Goal: Task Accomplishment & Management: Complete application form

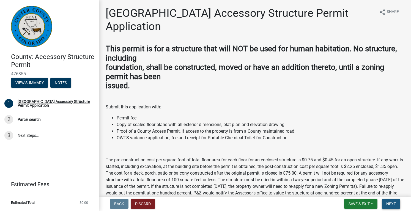
click at [390, 206] on button "Next" at bounding box center [391, 204] width 18 height 10
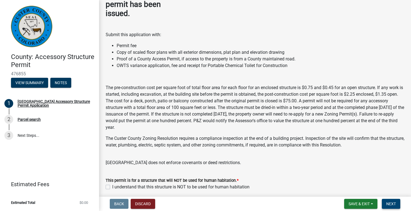
scroll to position [105, 0]
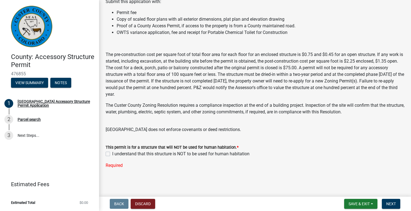
click at [112, 152] on label "I understand that this structure is NOT to be used for human habitation" at bounding box center [180, 153] width 137 height 7
click at [112, 152] on input "I understand that this structure is NOT to be used for human habitation" at bounding box center [114, 152] width 4 height 4
checkbox input "true"
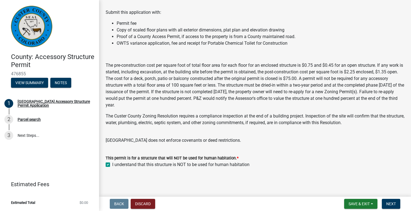
scroll to position [94, 0]
click at [399, 206] on button "Next" at bounding box center [391, 204] width 18 height 10
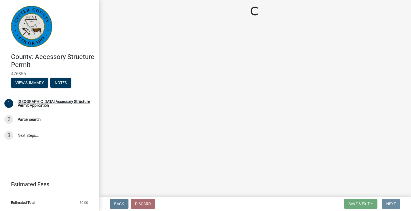
scroll to position [0, 0]
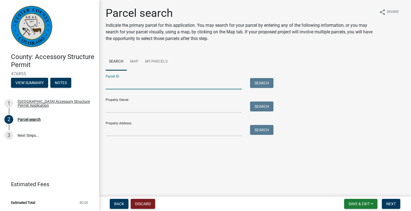
click at [166, 85] on input "Parcel ID:" at bounding box center [174, 83] width 136 height 11
type input "1001 haven"
click at [273, 79] on button "Search" at bounding box center [261, 83] width 23 height 10
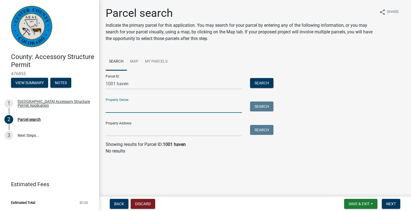
click at [117, 110] on input "Property Owner:" at bounding box center [174, 106] width 136 height 11
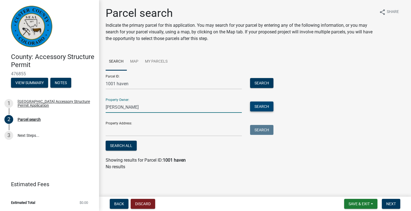
type input "[PERSON_NAME]"
click at [270, 106] on button "Search" at bounding box center [261, 106] width 23 height 10
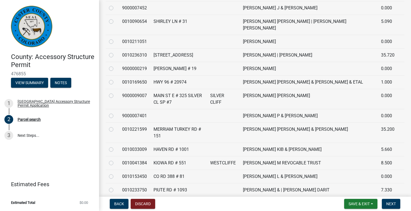
scroll to position [179, 0]
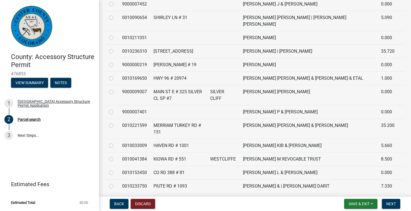
click at [116, 142] on label at bounding box center [116, 142] width 0 height 0
click at [116, 142] on input "radio" at bounding box center [118, 144] width 4 height 4
radio input "true"
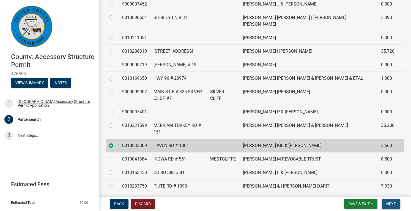
click at [391, 207] on button "Next" at bounding box center [391, 204] width 18 height 10
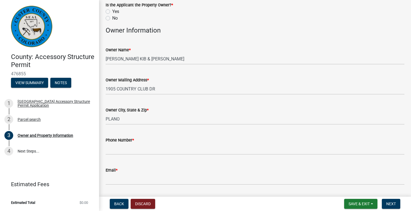
scroll to position [36, 0]
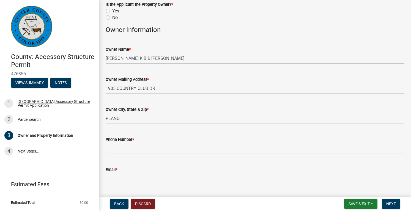
click at [121, 147] on input "Phone Number *" at bounding box center [255, 148] width 299 height 11
type input "9109458865"
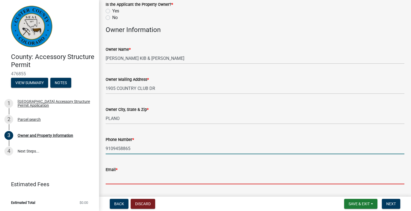
type input "[EMAIL_ADDRESS][DOMAIN_NAME]"
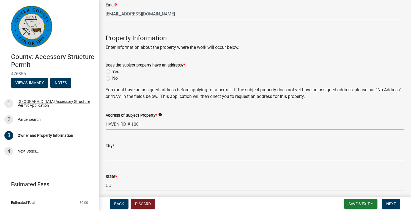
scroll to position [202, 0]
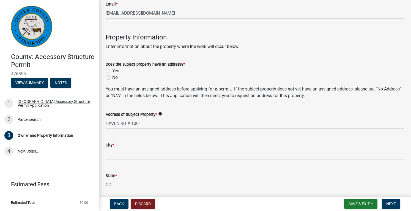
click at [112, 71] on label "Yes" at bounding box center [115, 70] width 7 height 7
click at [112, 71] on input "Yes" at bounding box center [114, 69] width 4 height 4
radio input "true"
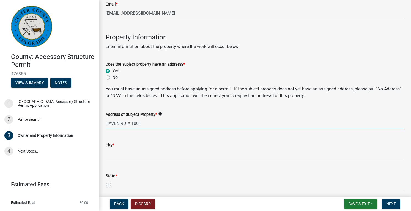
drag, startPoint x: 127, startPoint y: 122, endPoint x: 176, endPoint y: 117, distance: 49.0
click at [176, 117] on div "Address of Subject Property * [GEOGRAPHIC_DATA][STREET_ADDRESS]" at bounding box center [255, 116] width 299 height 26
click at [106, 122] on input "[GEOGRAPHIC_DATA]" at bounding box center [255, 123] width 299 height 11
paste input "# 1001"
click at [110, 123] on input "# [STREET_ADDRESS]" at bounding box center [255, 123] width 299 height 11
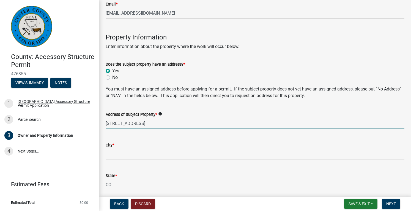
type input "[STREET_ADDRESS]"
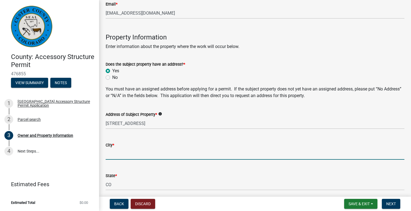
click at [113, 155] on input "City *" at bounding box center [255, 153] width 299 height 11
type input "WESTCLIFFE"
type input "81252"
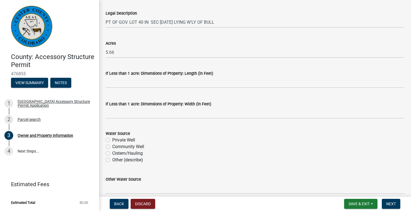
scroll to position [458, 0]
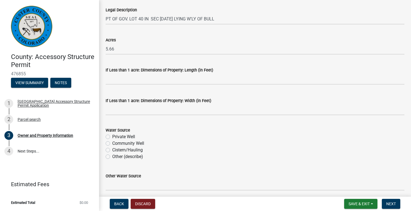
click at [112, 134] on label "Private Well" at bounding box center [123, 136] width 23 height 7
click at [112, 134] on input "Private Well" at bounding box center [114, 135] width 4 height 4
radio input "true"
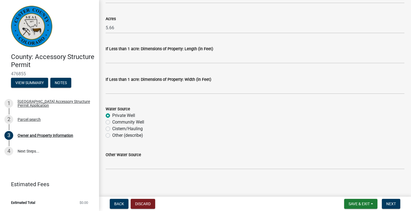
scroll to position [480, 0]
click at [390, 201] on span "Next" at bounding box center [392, 203] width 10 height 4
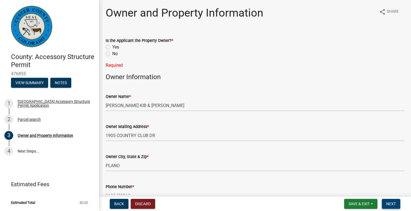
scroll to position [0, 0]
click at [112, 47] on label "Yes" at bounding box center [115, 47] width 7 height 7
click at [112, 47] on input "Yes" at bounding box center [114, 46] width 4 height 4
radio input "true"
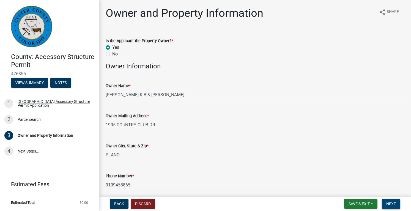
click at [384, 205] on button "Next" at bounding box center [391, 204] width 18 height 10
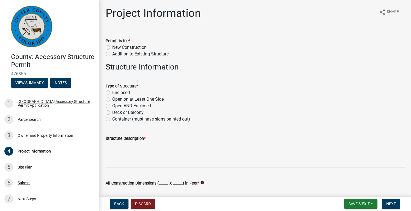
click at [112, 48] on label "New Construction" at bounding box center [129, 47] width 34 height 7
click at [112, 48] on input "New Construction" at bounding box center [114, 46] width 4 height 4
radio input "true"
click at [112, 100] on label "Open on at Least One Side" at bounding box center [137, 99] width 51 height 7
click at [112, 99] on input "Open on at Least One Side" at bounding box center [114, 98] width 4 height 4
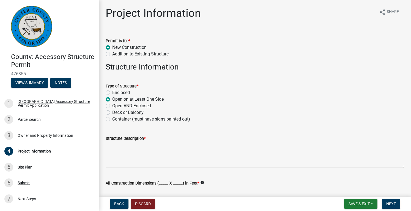
radio input "true"
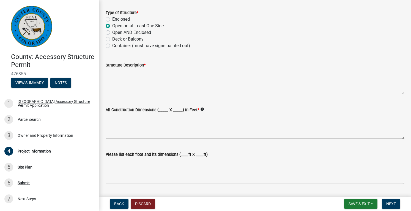
scroll to position [75, 0]
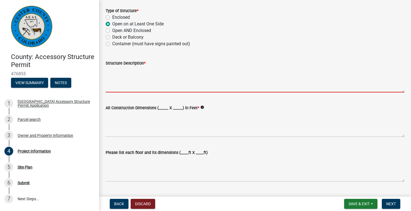
click at [134, 81] on textarea "Structure Description *" at bounding box center [255, 79] width 299 height 26
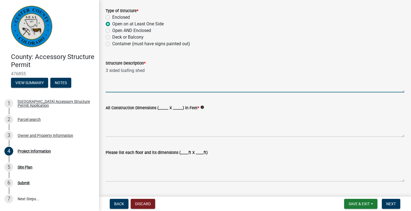
type textarea "3 sided loafing shed"
click at [162, 106] on label "All Construction Dimensions (_____ X _____) in Feet *" at bounding box center [153, 108] width 94 height 4
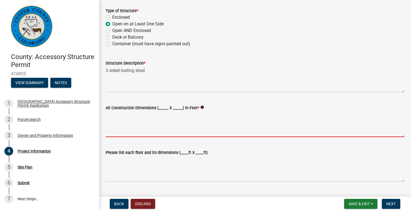
click at [162, 111] on textarea "All Construction Dimensions (_____ X _____) in Feet *" at bounding box center [255, 124] width 299 height 26
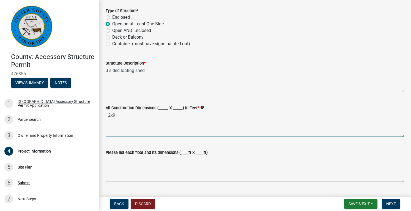
type textarea "12x9"
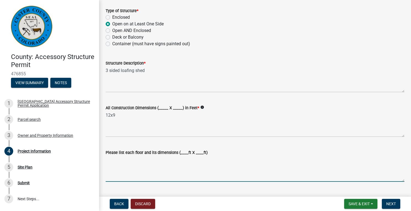
click at [137, 177] on textarea "Please list each floor and its dimensions (____ft X ____ft)" at bounding box center [255, 169] width 299 height 26
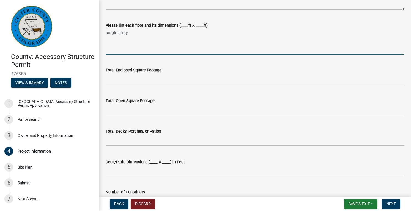
scroll to position [200, 0]
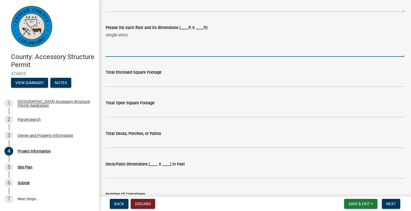
type textarea "single story"
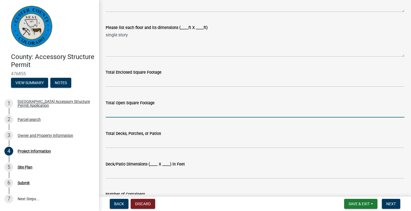
click at [120, 110] on input "text" at bounding box center [255, 111] width 299 height 11
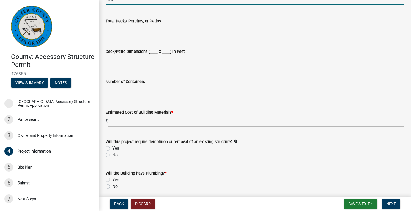
scroll to position [314, 0]
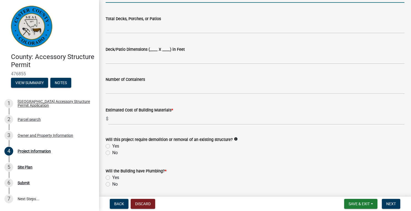
type input "108"
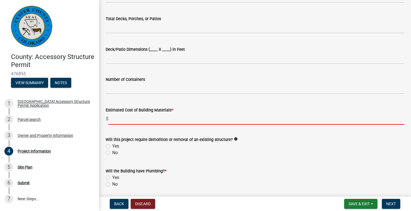
click at [127, 120] on input "text" at bounding box center [256, 118] width 296 height 11
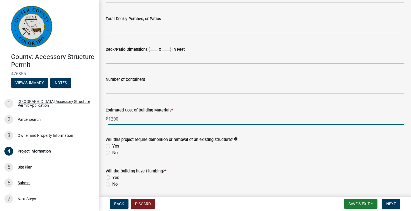
type input "1200"
click at [110, 152] on div "No" at bounding box center [255, 152] width 299 height 7
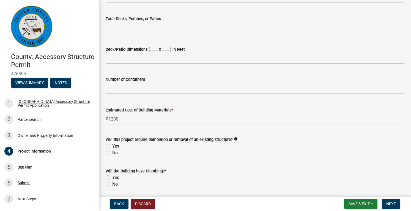
click at [112, 152] on label "No" at bounding box center [115, 152] width 6 height 7
click at [112, 152] on input "No" at bounding box center [114, 151] width 4 height 4
radio input "true"
click at [112, 184] on label "No" at bounding box center [115, 184] width 6 height 7
click at [112, 184] on input "No" at bounding box center [114, 183] width 4 height 4
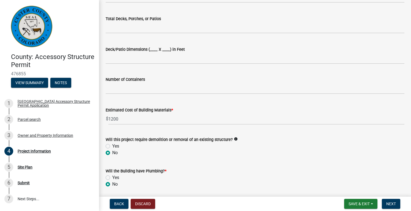
radio input "true"
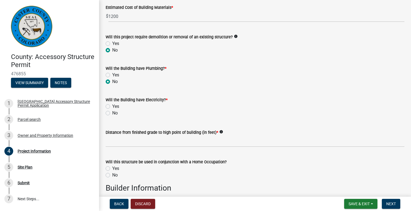
scroll to position [428, 0]
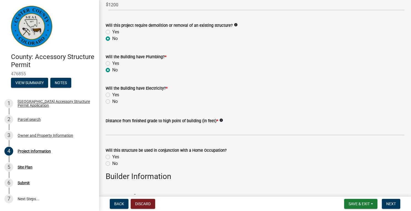
click at [112, 101] on label "No" at bounding box center [115, 101] width 6 height 7
click at [112, 101] on input "No" at bounding box center [114, 100] width 4 height 4
radio input "true"
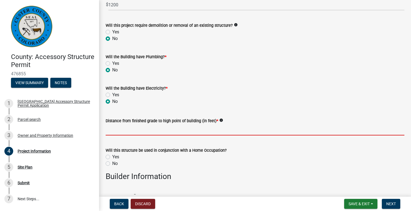
click at [114, 130] on input "text" at bounding box center [255, 129] width 299 height 11
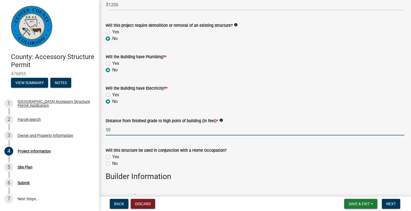
type input "50"
click at [112, 163] on label "No" at bounding box center [115, 163] width 6 height 7
click at [112, 163] on input "No" at bounding box center [114, 162] width 4 height 4
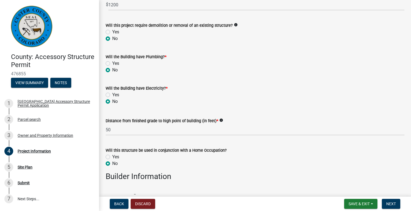
radio input "true"
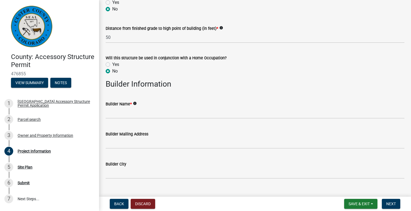
scroll to position [550, 0]
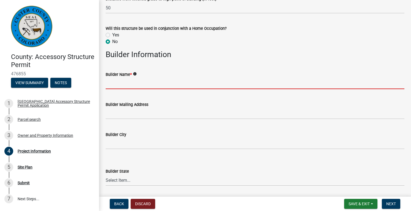
click at [115, 80] on input "Builder Name *" at bounding box center [255, 83] width 299 height 11
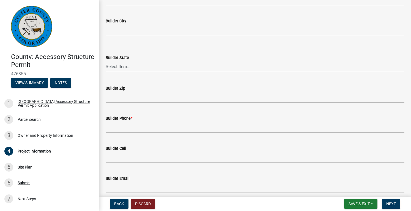
scroll to position [665, 0]
type input "Self Build"
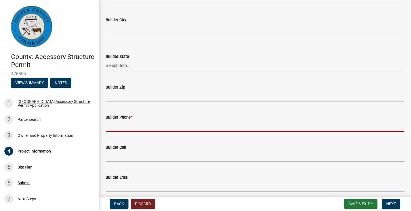
click at [146, 126] on input "Builder Phone *" at bounding box center [255, 125] width 299 height 11
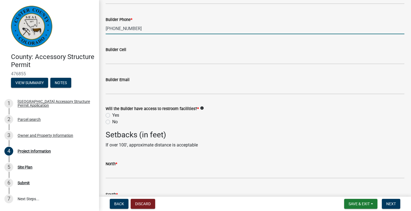
scroll to position [768, 0]
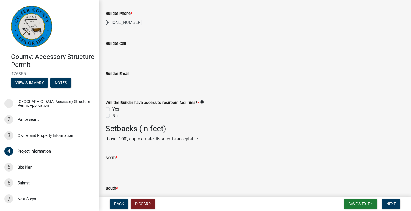
type input "[PHONE_NUMBER]"
click at [112, 114] on label "No" at bounding box center [115, 115] width 6 height 7
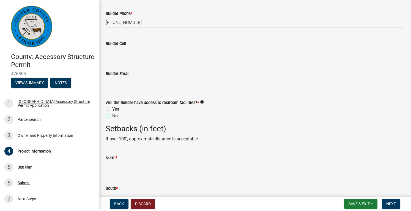
click at [112, 114] on input "No" at bounding box center [114, 114] width 4 height 4
radio input "true"
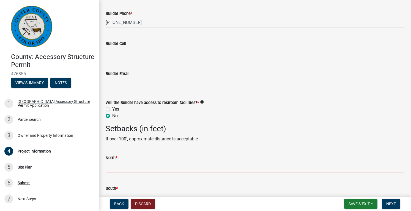
click at [121, 167] on input "text" at bounding box center [255, 166] width 299 height 11
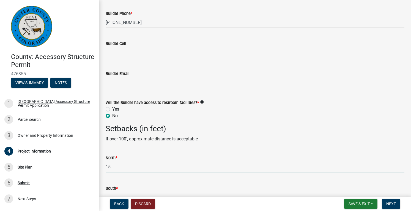
type input "150"
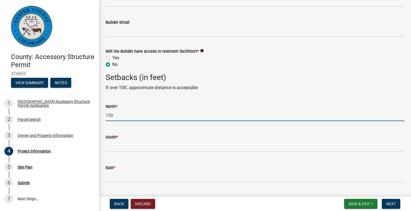
scroll to position [822, 0]
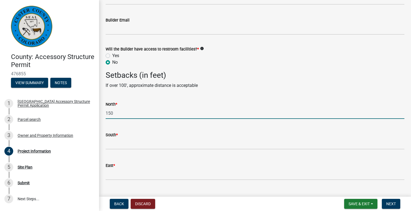
drag, startPoint x: 114, startPoint y: 113, endPoint x: 96, endPoint y: 114, distance: 18.5
click at [96, 114] on div "County: Accessory Structure Permit 476855 View Summary Notes 1 [GEOGRAPHIC_DATA…" at bounding box center [205, 105] width 411 height 211
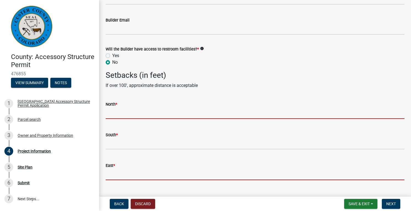
click at [120, 176] on form "East *" at bounding box center [255, 171] width 299 height 18
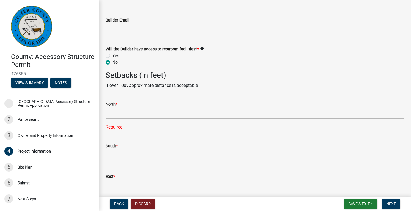
paste input "150"
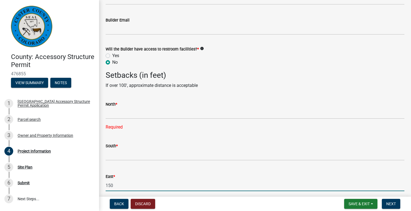
type input "150"
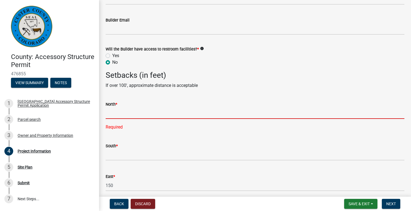
click at [115, 113] on input "text" at bounding box center [255, 112] width 299 height 11
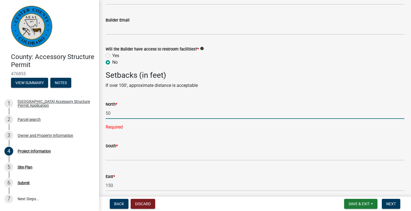
type input "50"
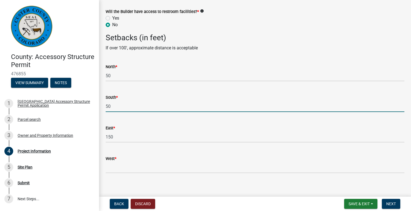
scroll to position [863, 0]
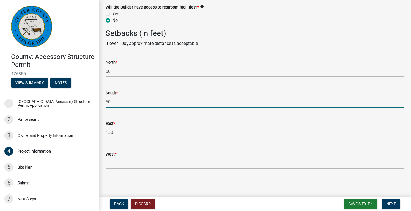
type input "50"
click at [137, 160] on input "West *" at bounding box center [255, 162] width 299 height 11
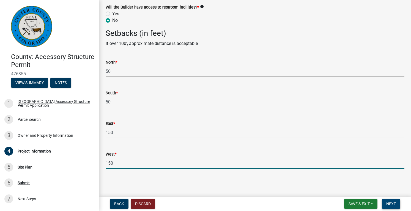
type input "150"
click at [397, 203] on button "Next" at bounding box center [391, 204] width 18 height 10
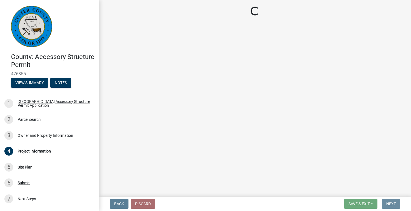
scroll to position [0, 0]
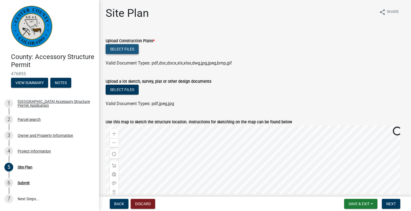
click at [131, 50] on button "Select files" at bounding box center [122, 49] width 33 height 10
click at [125, 47] on button "Select files" at bounding box center [122, 49] width 33 height 10
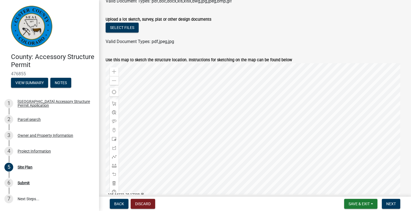
scroll to position [82, 0]
click at [241, 116] on div at bounding box center [255, 132] width 299 height 138
click at [242, 116] on div at bounding box center [255, 132] width 299 height 138
click at [243, 116] on div "Zoom in Zoom out Find my location Bureau of Land Management, [GEOGRAPHIC_DATA],…" at bounding box center [255, 132] width 299 height 138
drag, startPoint x: 113, startPoint y: 102, endPoint x: 143, endPoint y: 99, distance: 29.8
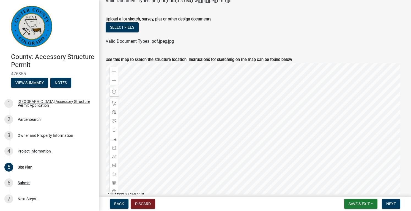
click at [243, 116] on div at bounding box center [255, 132] width 299 height 138
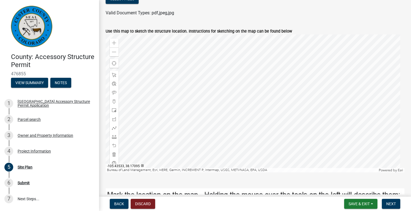
scroll to position [109, 0]
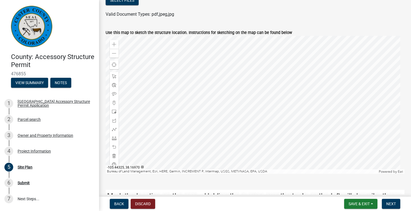
click at [245, 91] on div "Zoom in Zoom out Find my location Bureau of Land Management, [GEOGRAPHIC_DATA],…" at bounding box center [255, 105] width 299 height 138
click at [115, 103] on span at bounding box center [114, 102] width 4 height 4
click at [242, 89] on div at bounding box center [255, 105] width 299 height 138
click at [392, 203] on span "Next" at bounding box center [392, 203] width 10 height 4
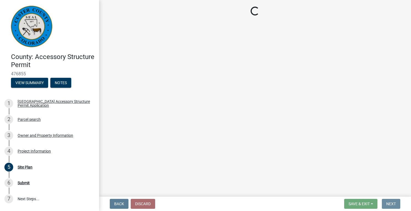
scroll to position [0, 0]
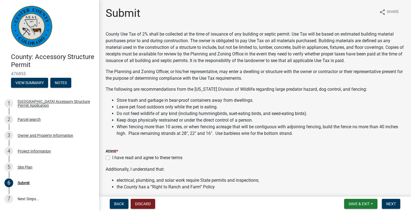
click at [112, 156] on label "I have read and agree to these terms" at bounding box center [147, 157] width 70 height 7
click at [112, 156] on input "I have read and agree to these terms" at bounding box center [114, 156] width 4 height 4
checkbox input "true"
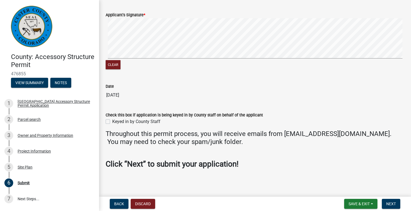
scroll to position [222, 0]
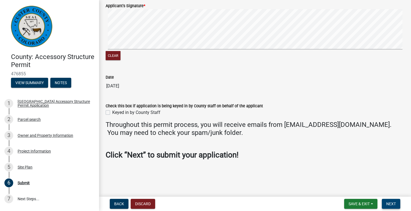
click at [391, 203] on span "Next" at bounding box center [392, 203] width 10 height 4
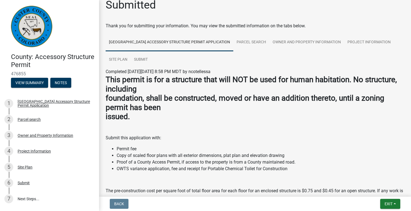
scroll to position [0, 0]
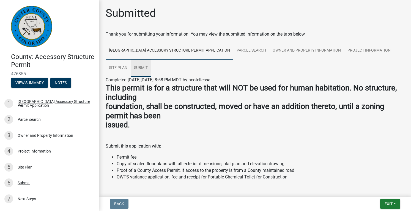
click at [142, 69] on link "Submit" at bounding box center [141, 68] width 20 height 18
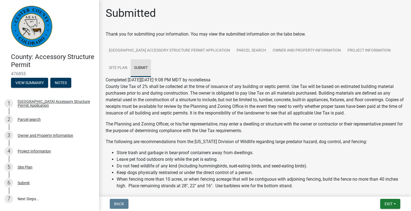
click at [142, 69] on link "Submit" at bounding box center [141, 68] width 20 height 18
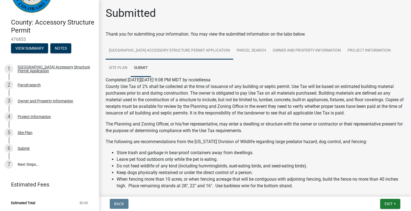
click at [123, 51] on link "[GEOGRAPHIC_DATA] Accessory Structure Permit Application" at bounding box center [170, 51] width 128 height 18
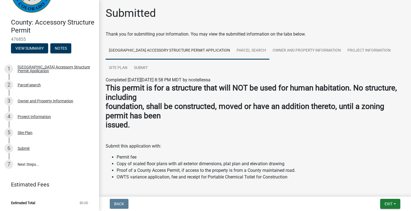
click at [251, 47] on link "Parcel search" at bounding box center [251, 51] width 36 height 18
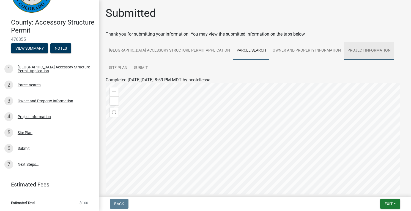
click at [362, 51] on link "Project Information" at bounding box center [369, 51] width 50 height 18
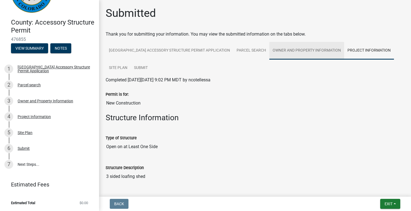
click at [318, 52] on link "Owner and Property Information" at bounding box center [307, 51] width 75 height 18
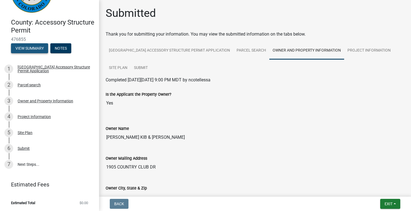
click at [36, 51] on button "View Summary" at bounding box center [29, 48] width 37 height 10
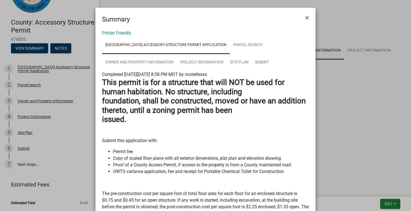
click at [224, 131] on p at bounding box center [205, 129] width 207 height 7
click at [224, 131] on div "This permit is for a structure that will NOT be used for human habitation. No s…" at bounding box center [205, 185] width 207 height 214
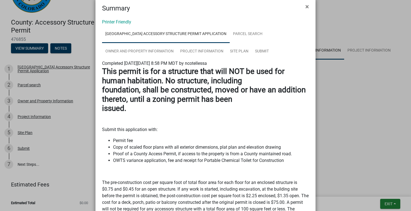
click at [224, 131] on p "Submit this application with:" at bounding box center [205, 129] width 207 height 7
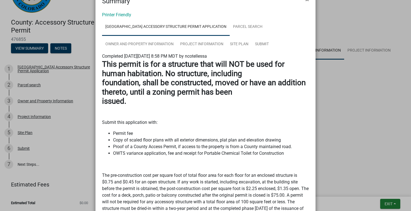
scroll to position [0, 0]
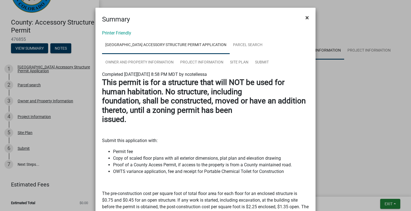
click at [307, 16] on span "×" at bounding box center [308, 18] width 4 height 8
